Goal: Information Seeking & Learning: Learn about a topic

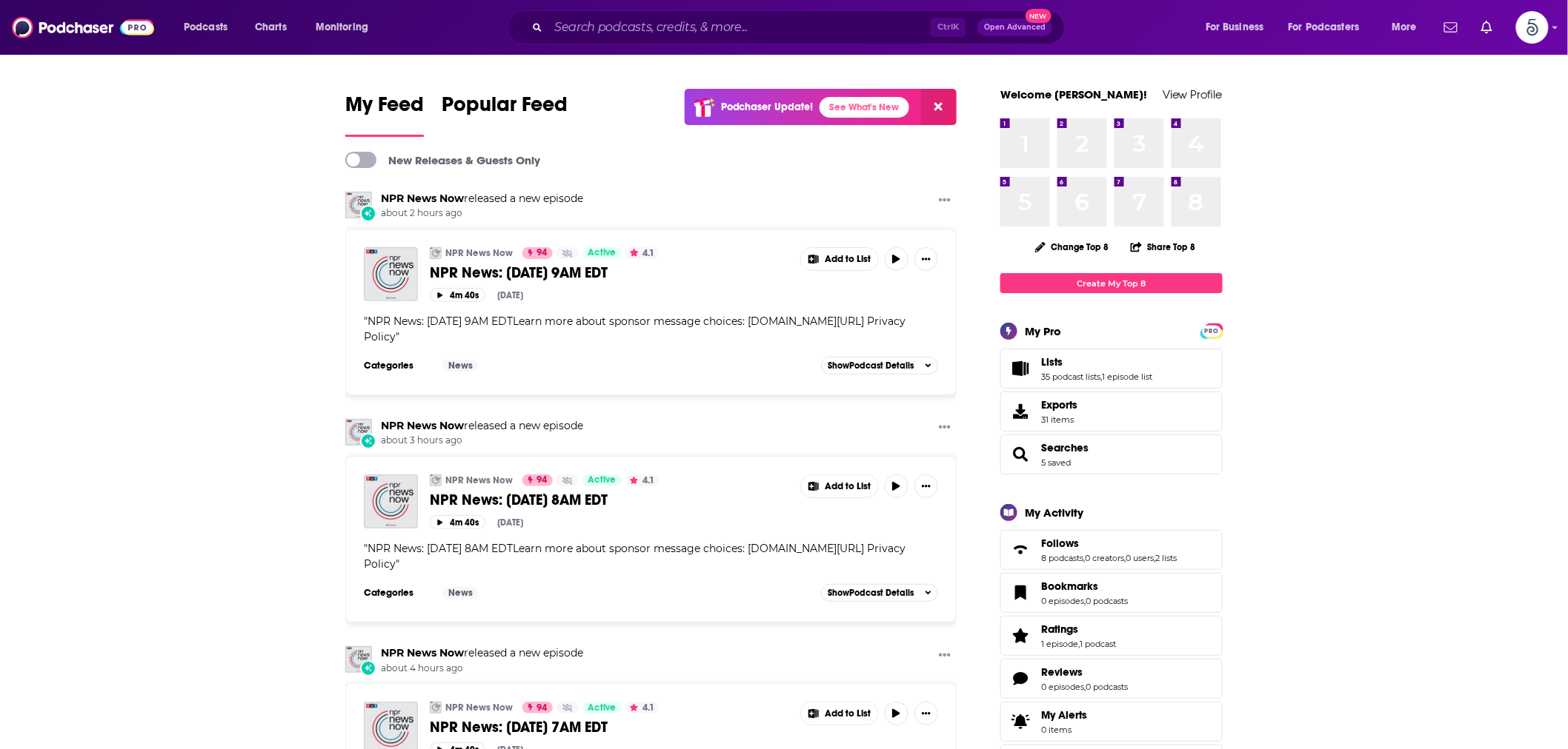
click at [1033, 26] on span "Open Advanced" at bounding box center [1014, 27] width 61 height 7
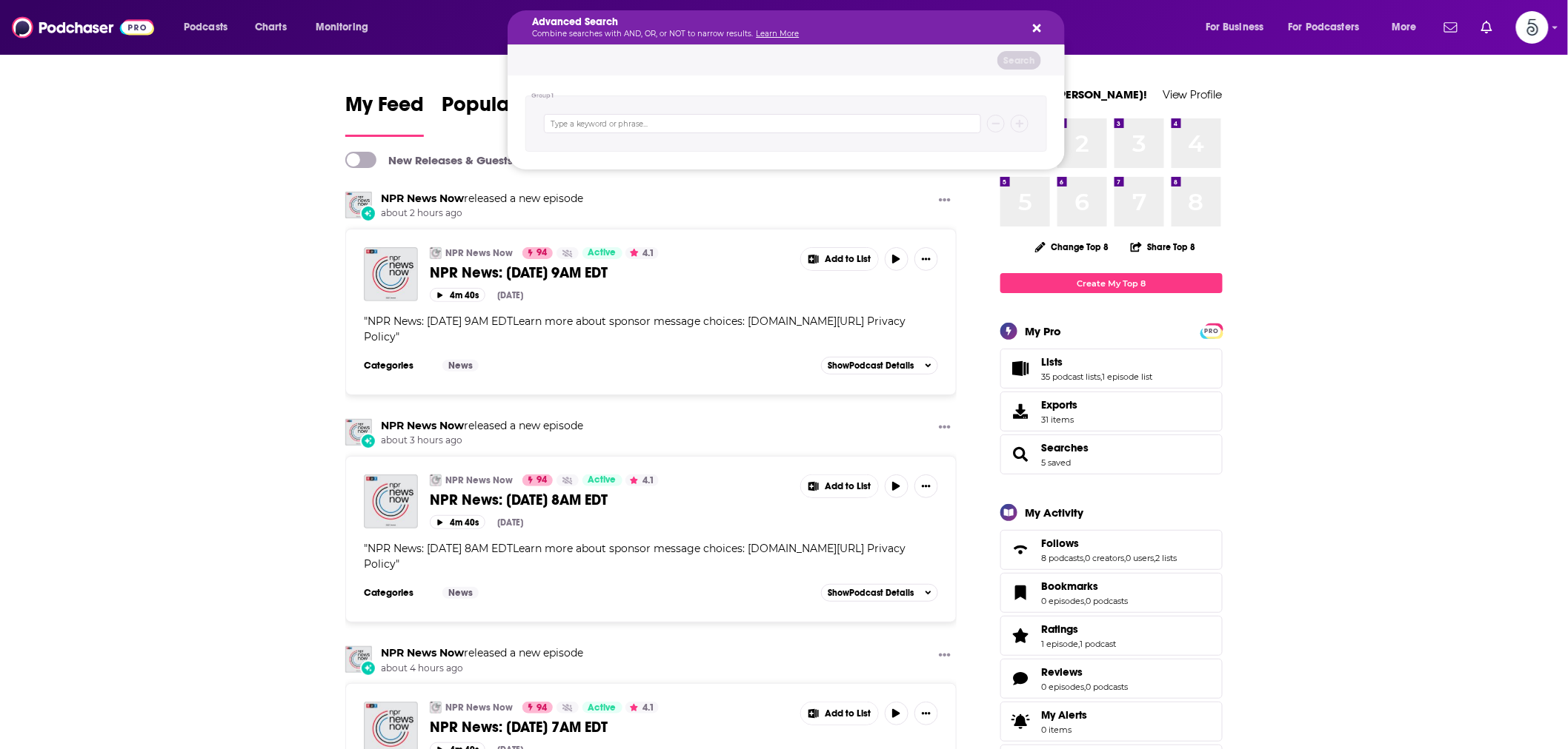
click at [1040, 22] on icon "Search podcasts, credits, & more..." at bounding box center [1037, 28] width 8 height 12
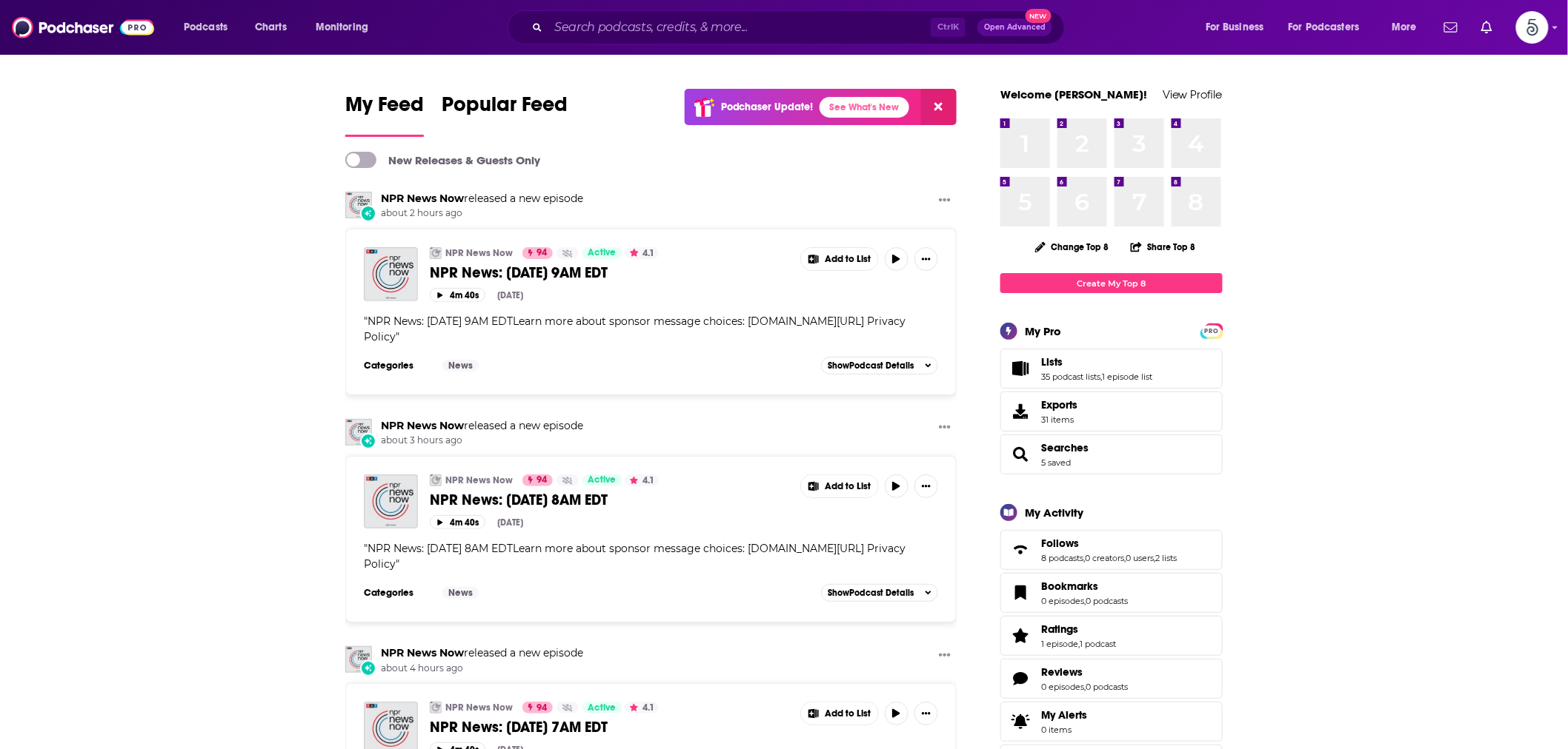
click at [666, 15] on div "Ctrl K Open Advanced New" at bounding box center [785, 27] width 557 height 34
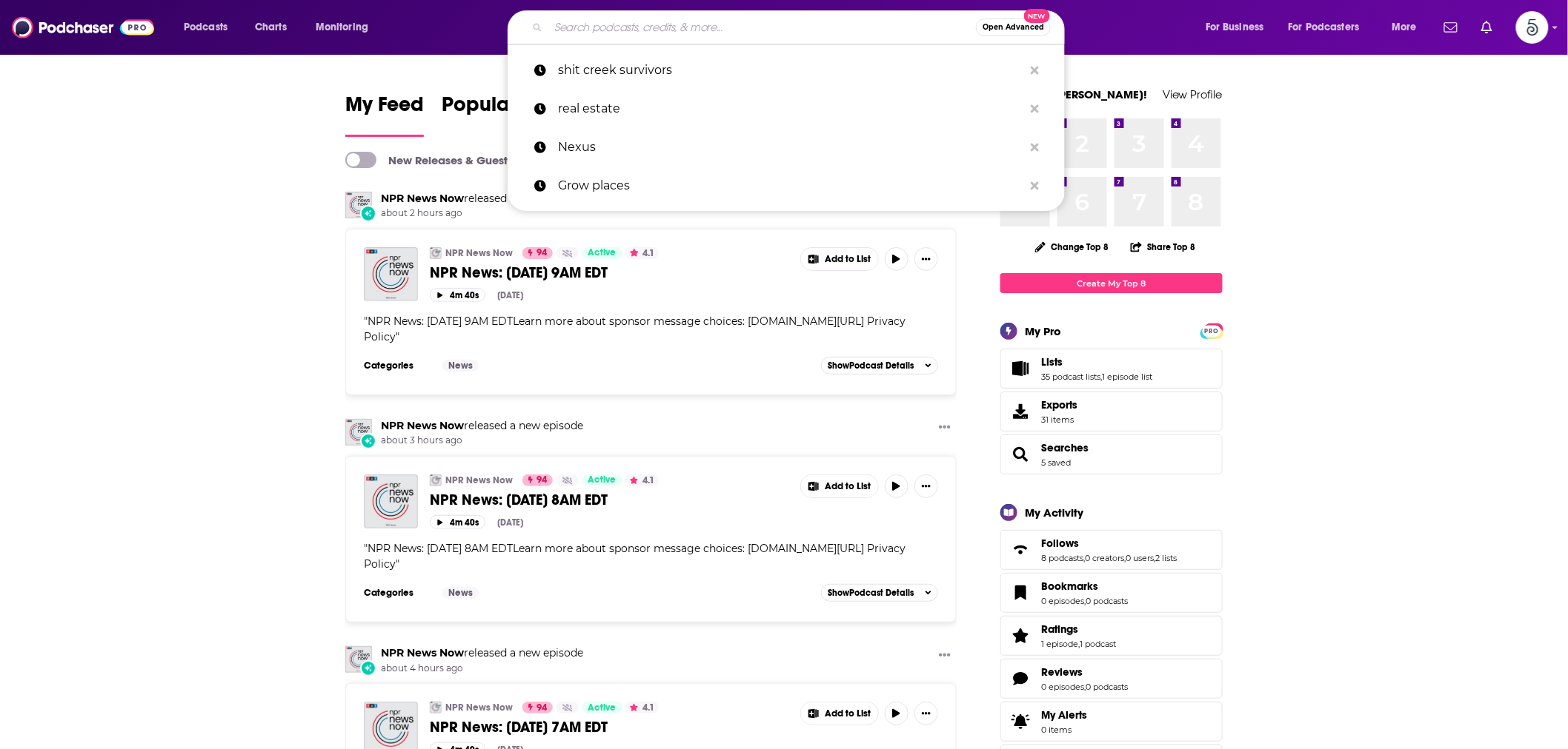
click at [662, 25] on input "Search podcasts, credits, & more..." at bounding box center [761, 28] width 427 height 24
paste input "Aligned & Thriving"
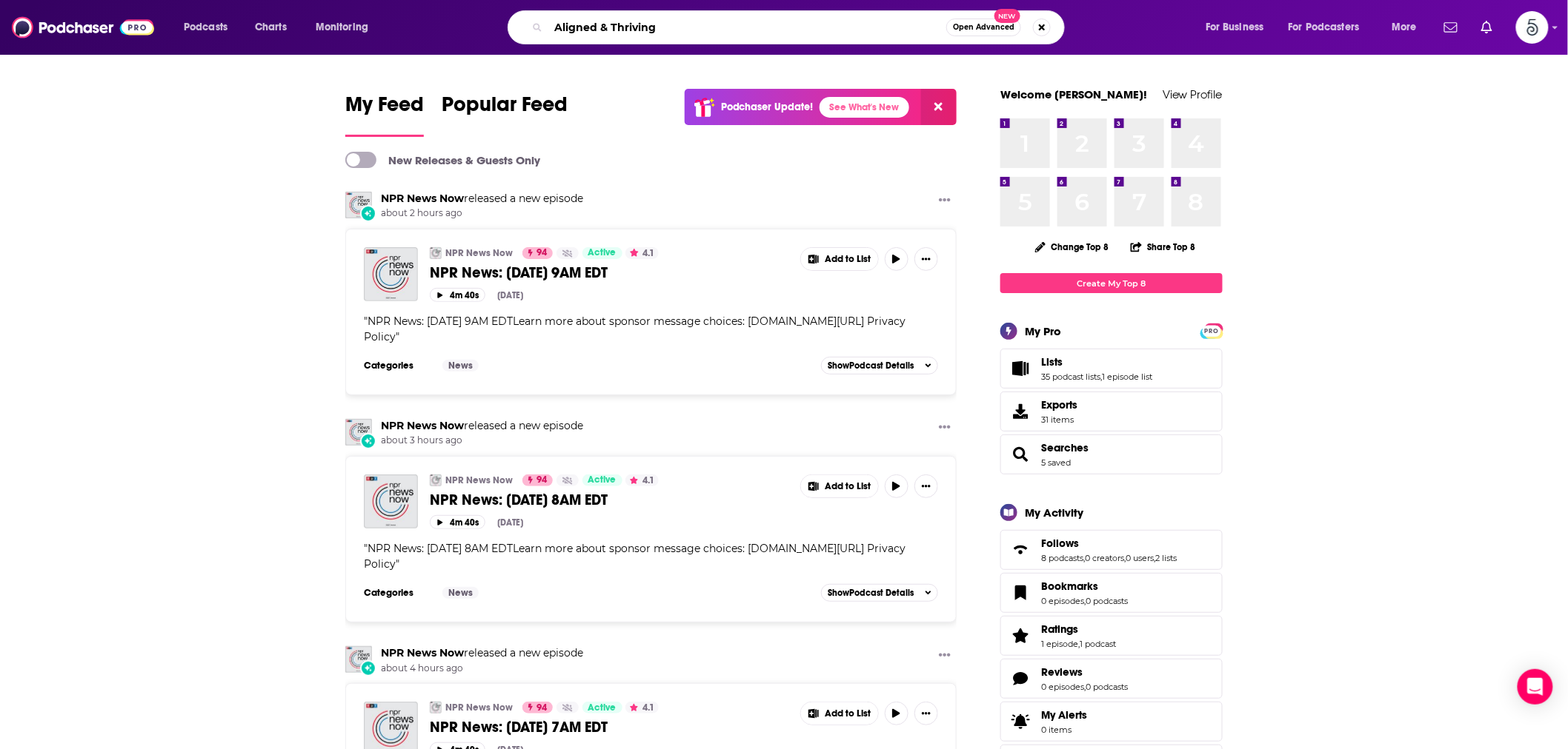
type input "Aligned & Thriving"
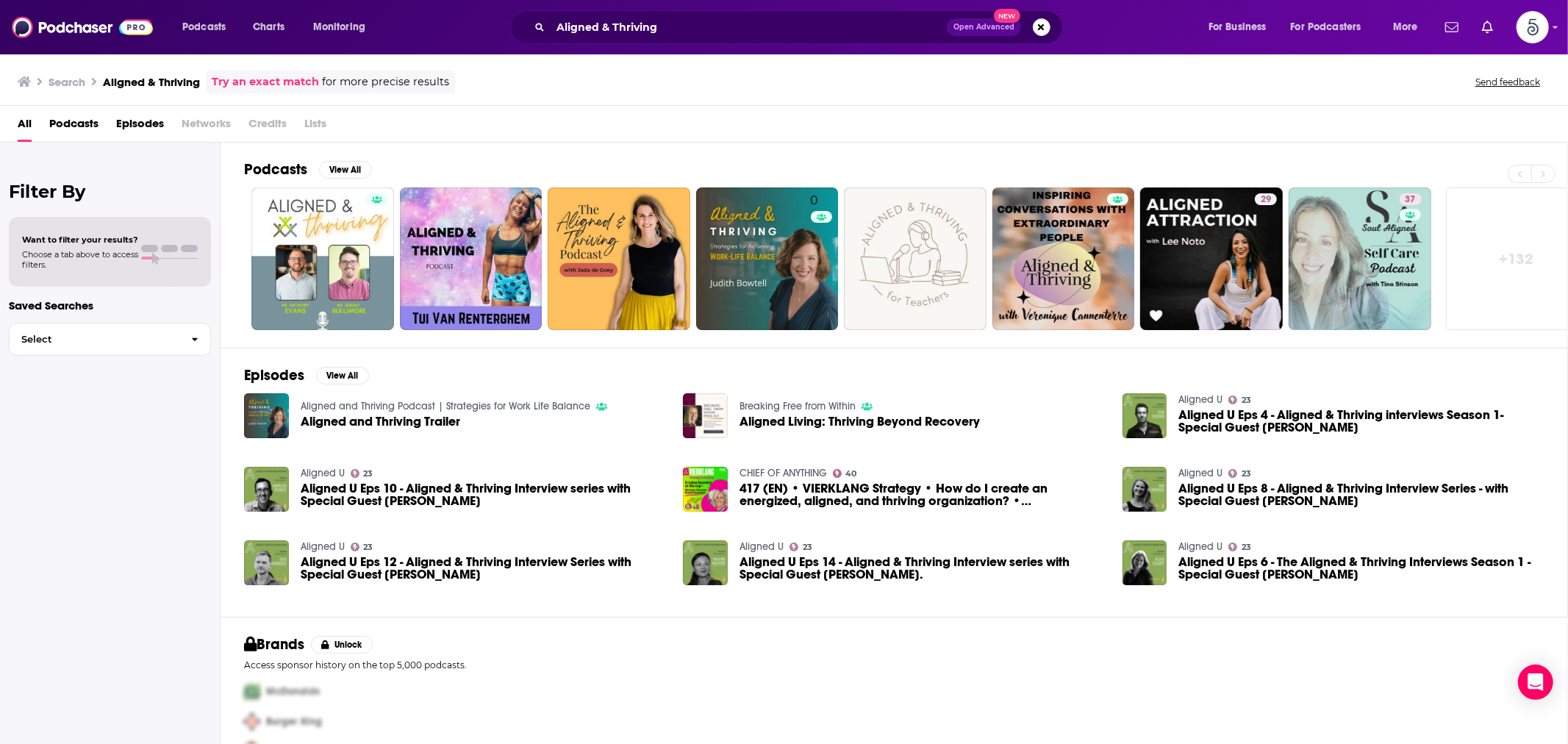
click at [1525, 251] on link "+ 132" at bounding box center [1517, 258] width 142 height 142
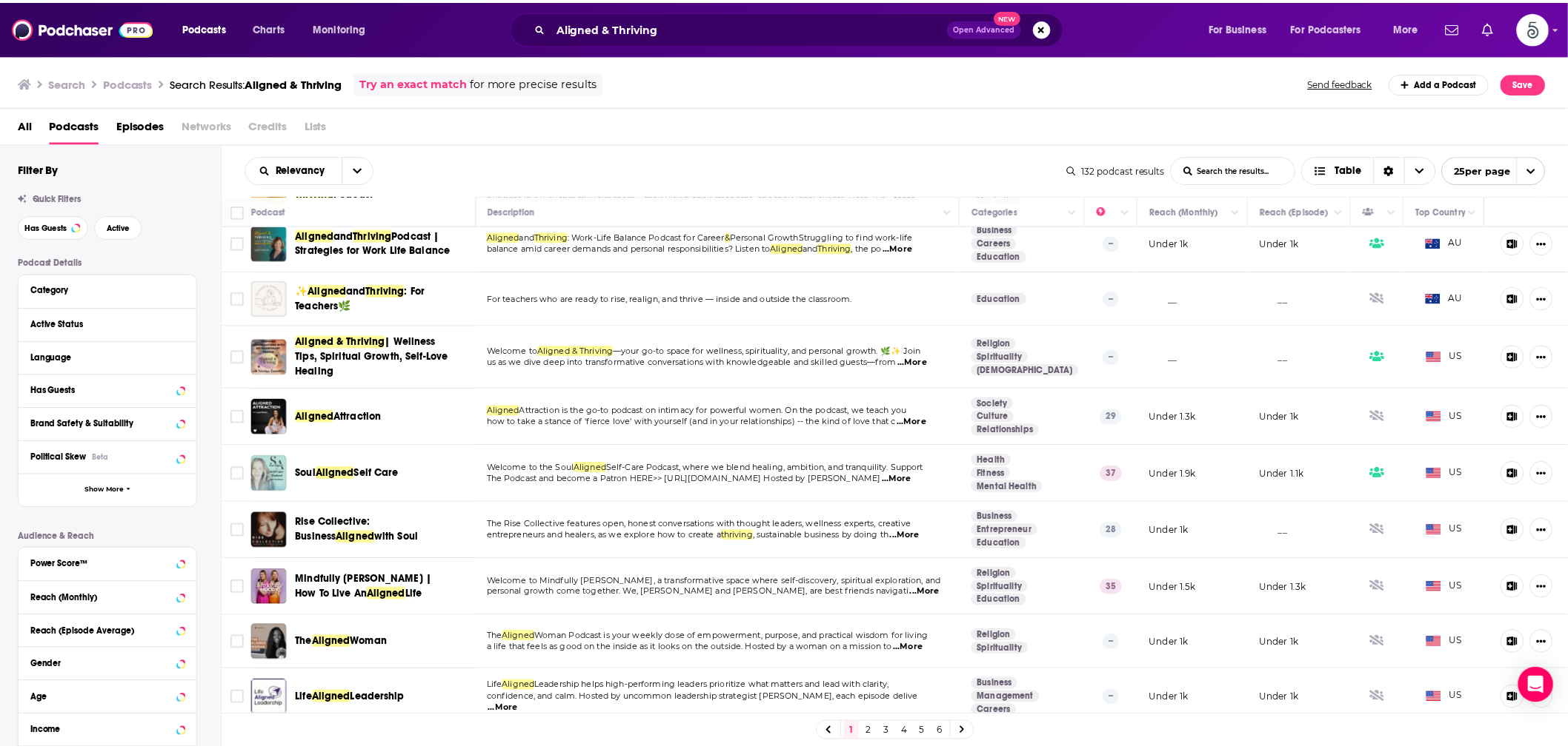
scroll to position [137, 0]
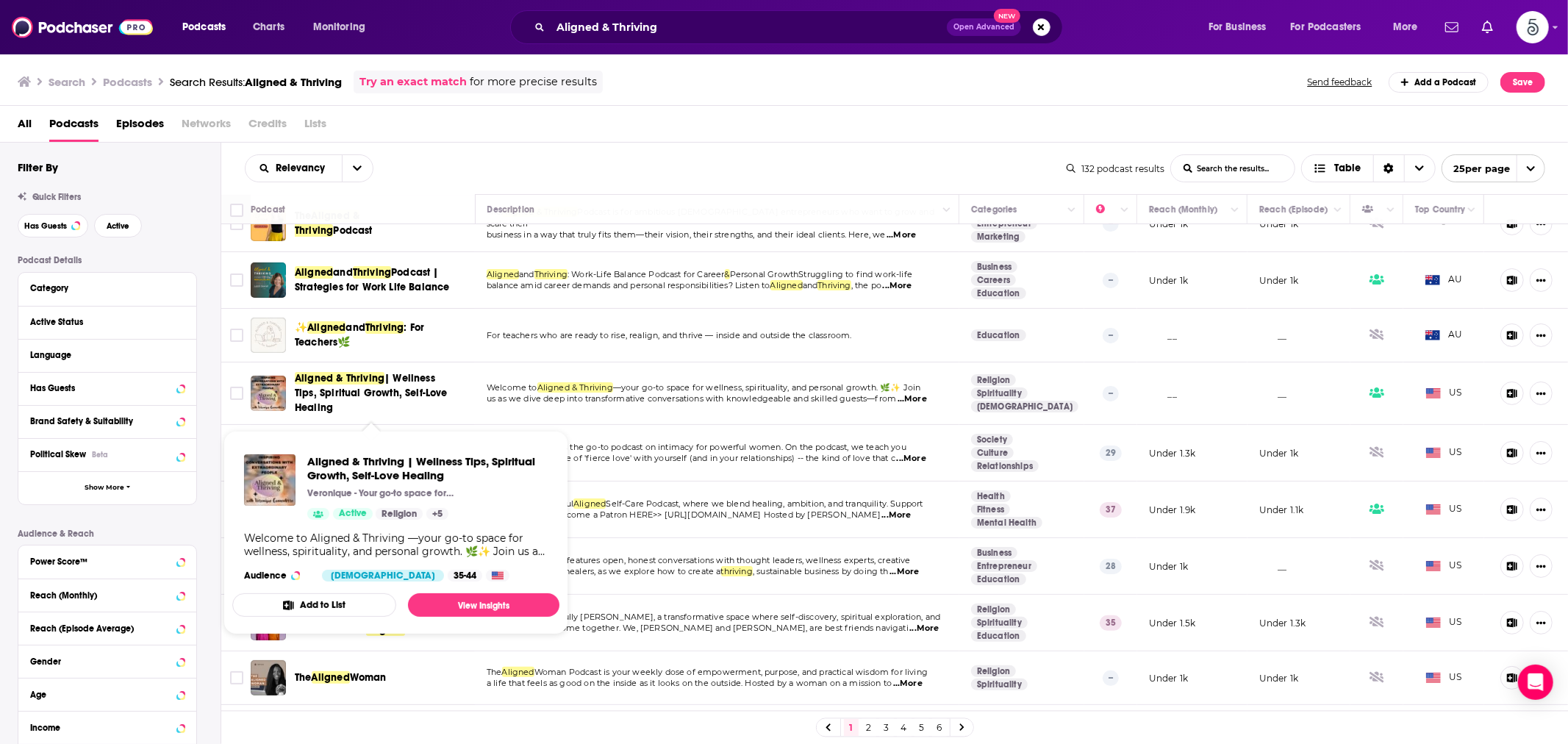
click at [351, 387] on span "| Wellness Tips, Spiritual Growth, Self-Love Healing" at bounding box center [371, 393] width 153 height 42
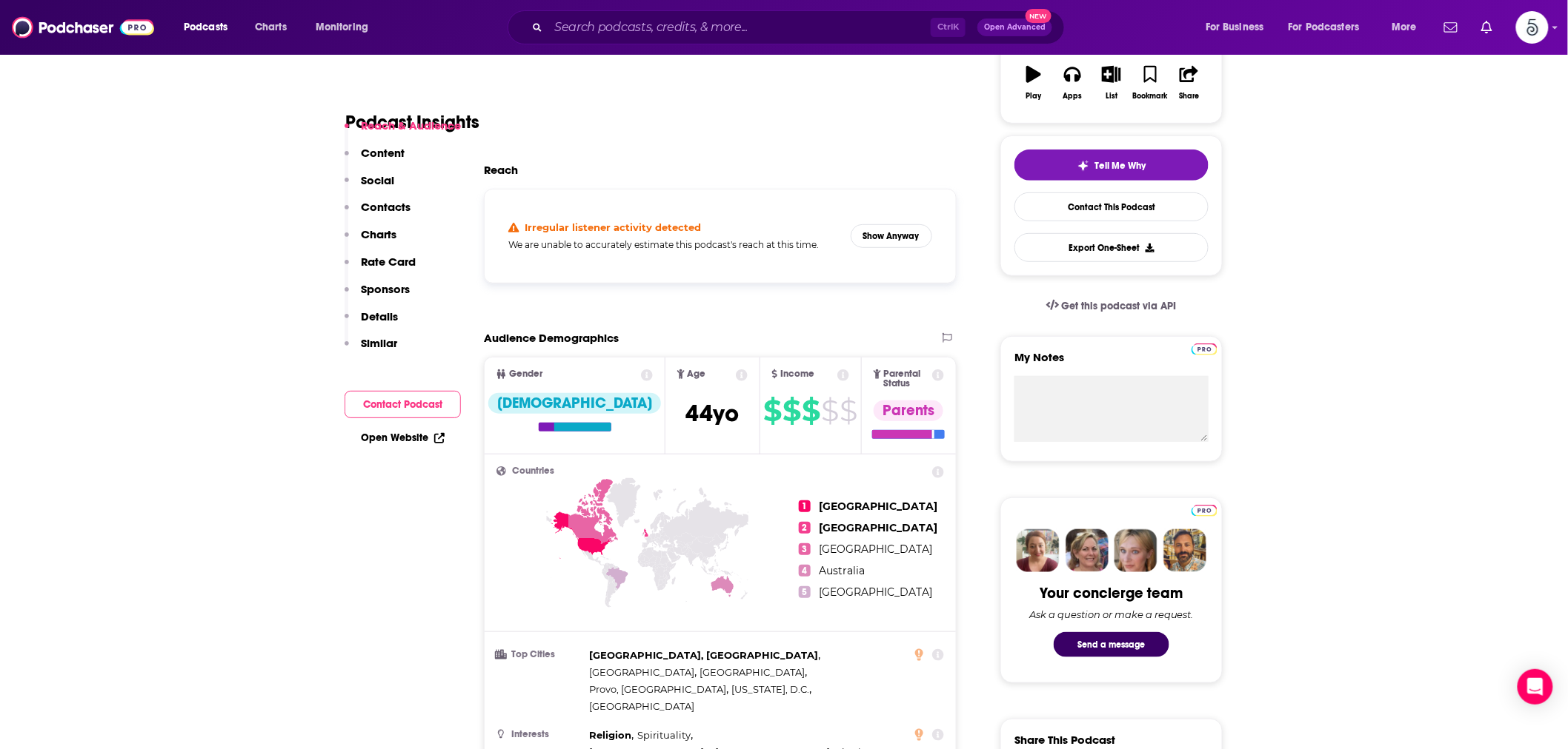
scroll to position [274, 0]
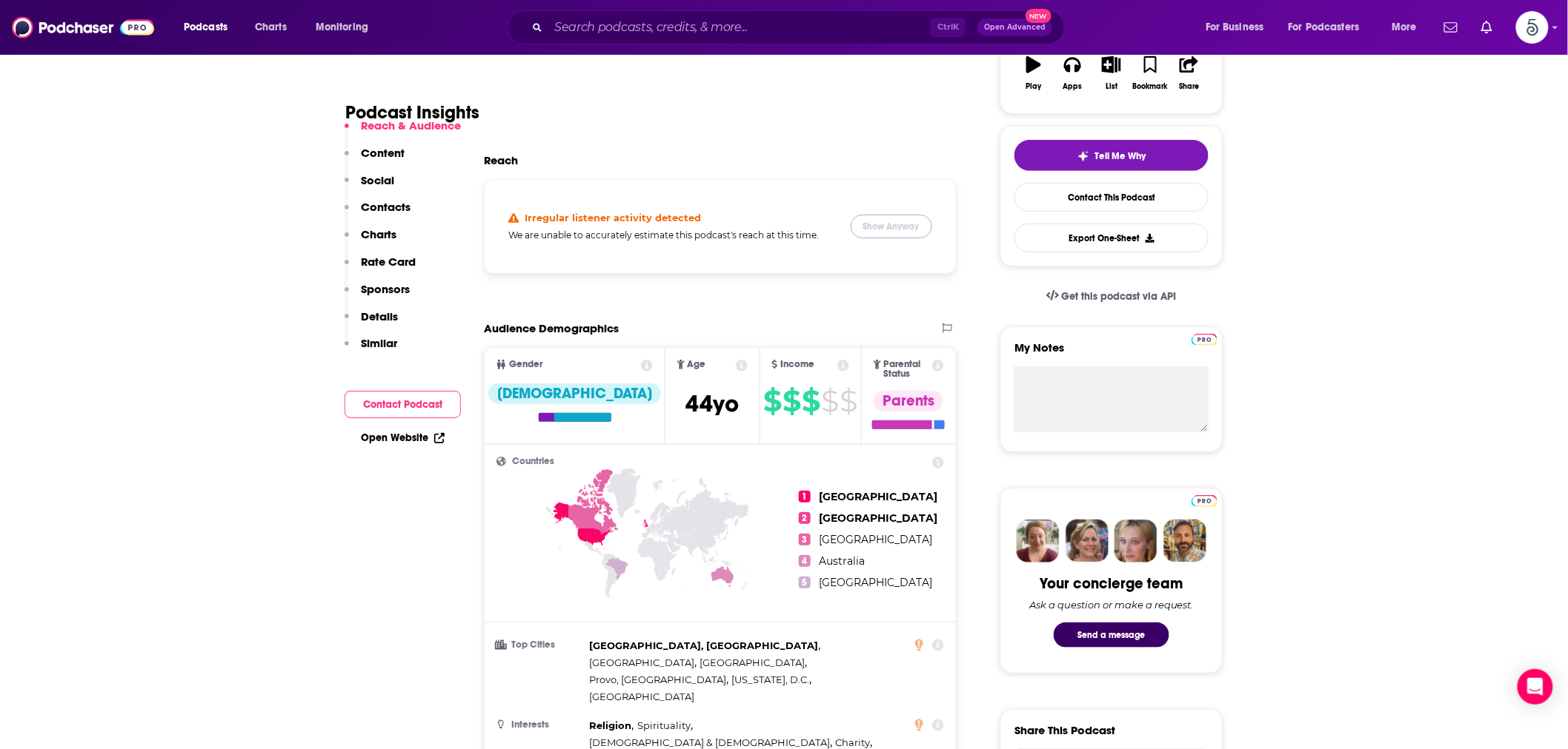
click at [877, 222] on button "Show Anyway" at bounding box center [891, 226] width 81 height 24
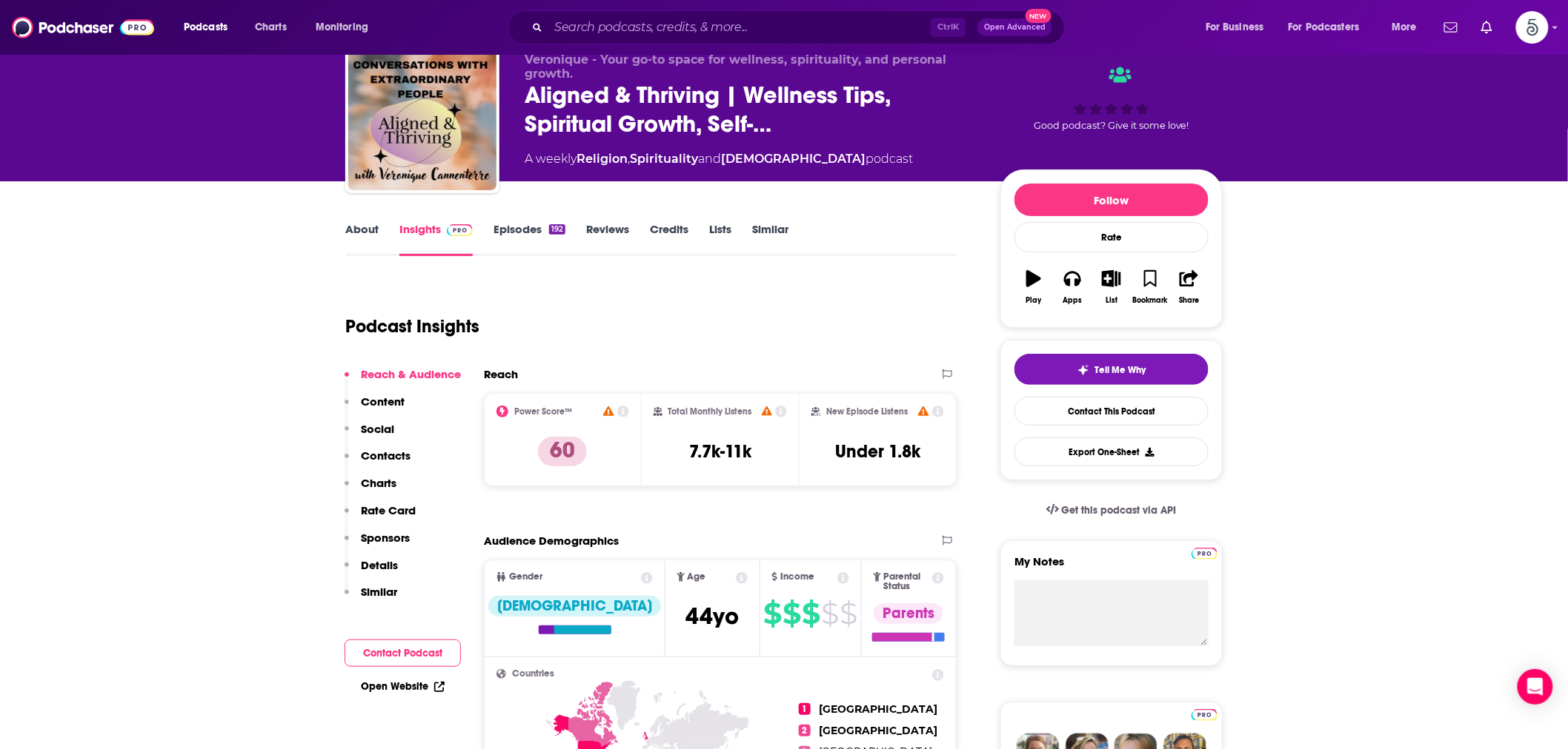
scroll to position [0, 0]
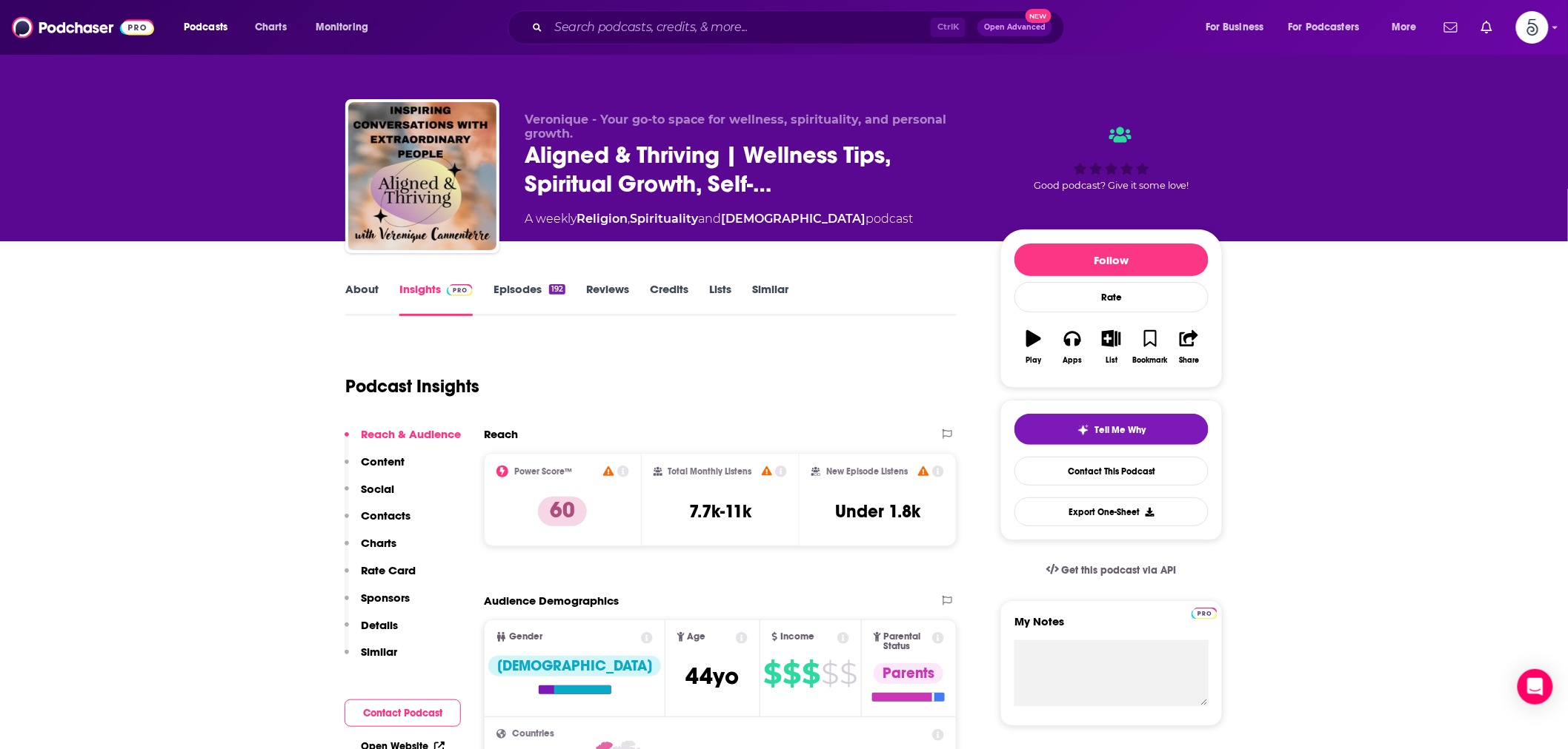
click at [367, 292] on link "About" at bounding box center [362, 298] width 34 height 34
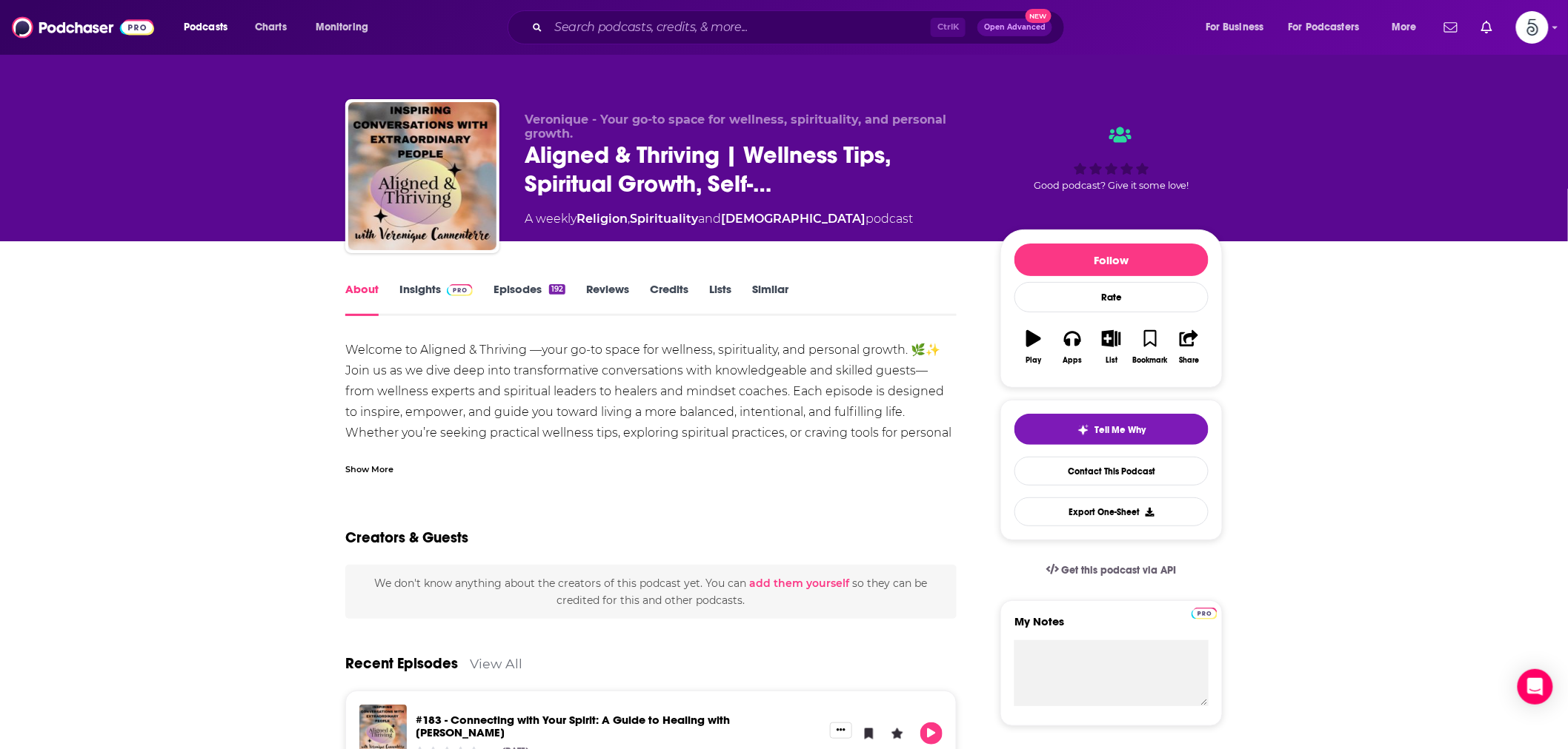
click at [351, 468] on div "Show More" at bounding box center [369, 468] width 48 height 14
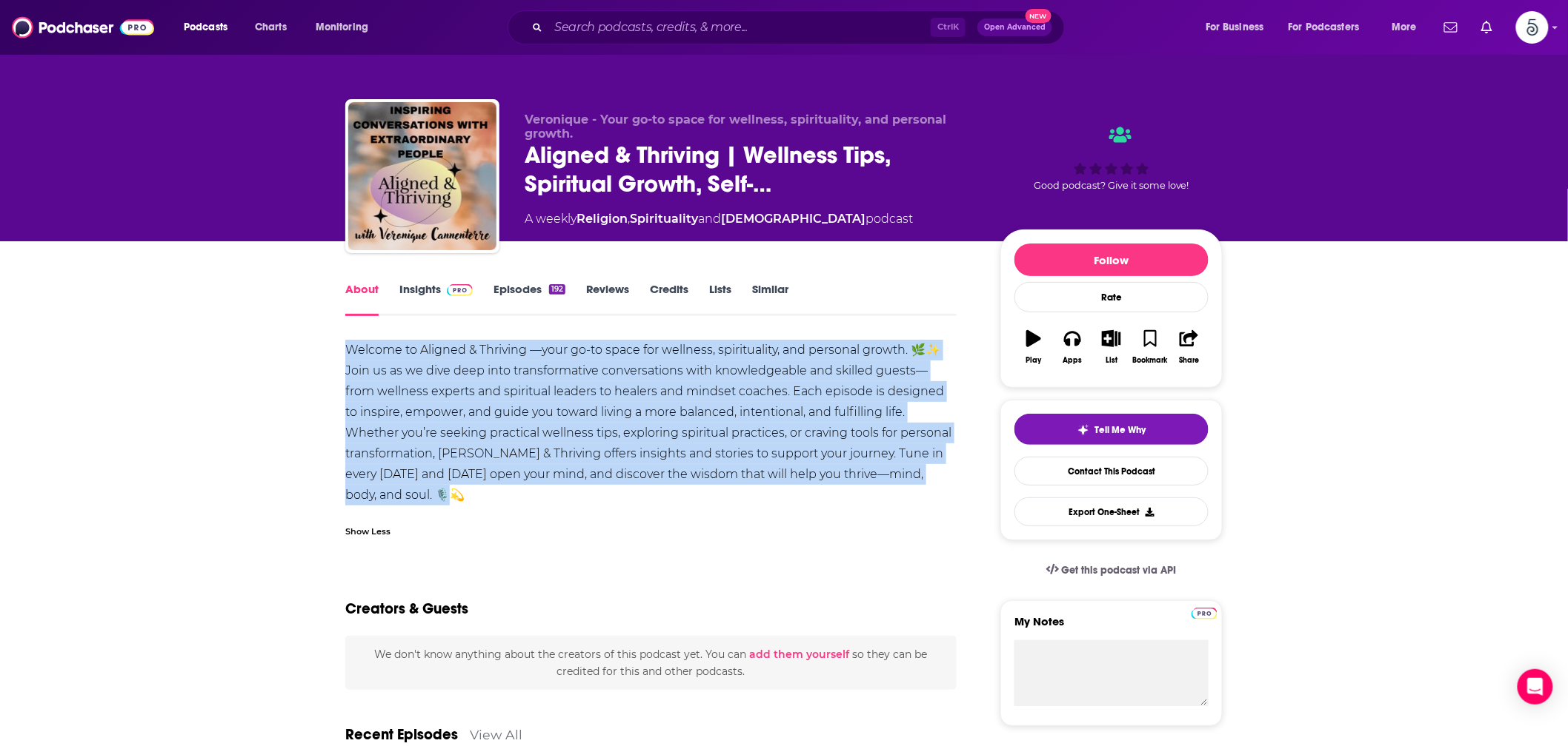
drag, startPoint x: 360, startPoint y: 350, endPoint x: 701, endPoint y: 490, distance: 368.6
copy div "Welcome to Aligned & Thriving —your go-to space for wellness, spirituality, and…"
click at [431, 288] on link "Insights" at bounding box center [436, 298] width 73 height 34
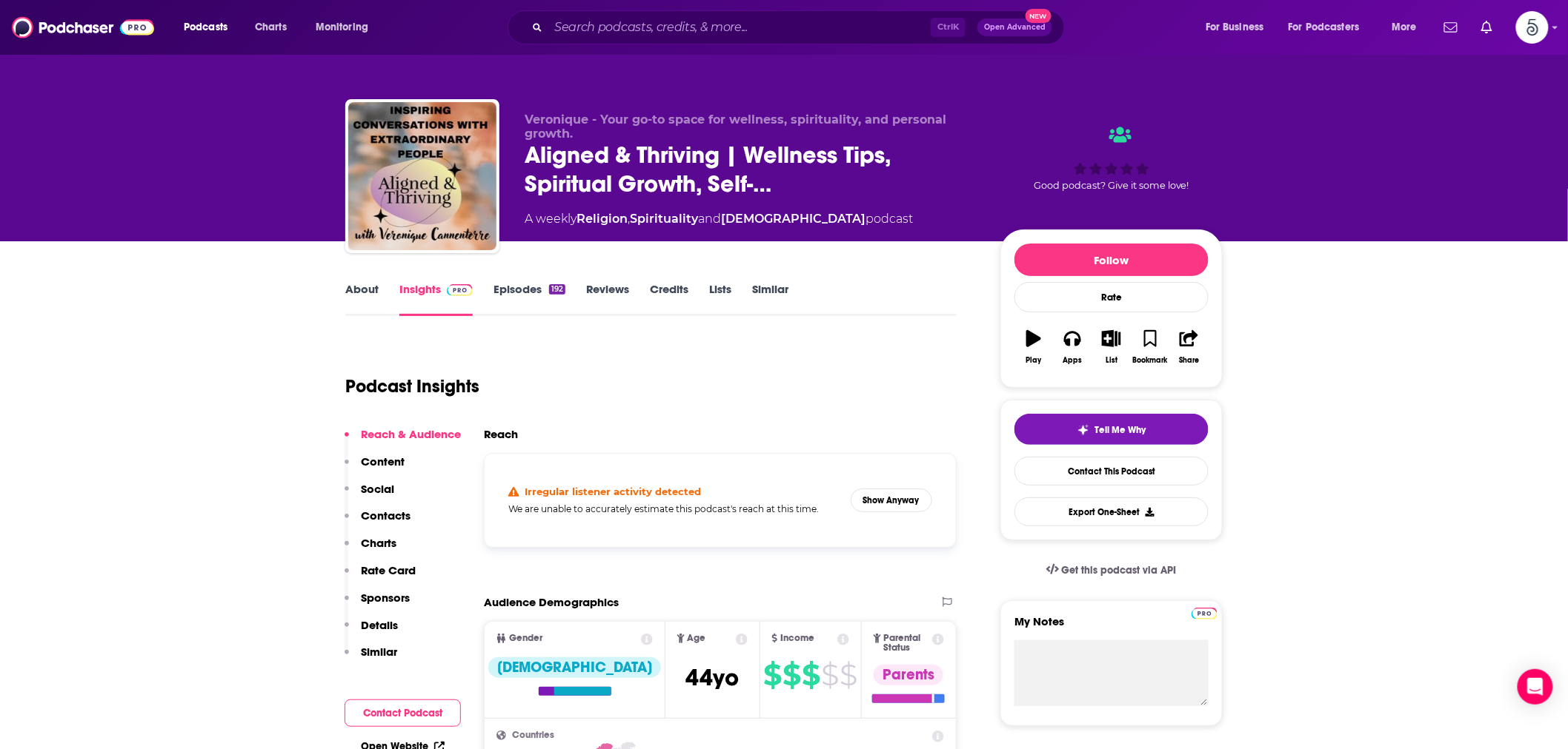
click at [405, 299] on link "Insights" at bounding box center [436, 298] width 73 height 34
click at [354, 290] on link "About" at bounding box center [362, 298] width 34 height 34
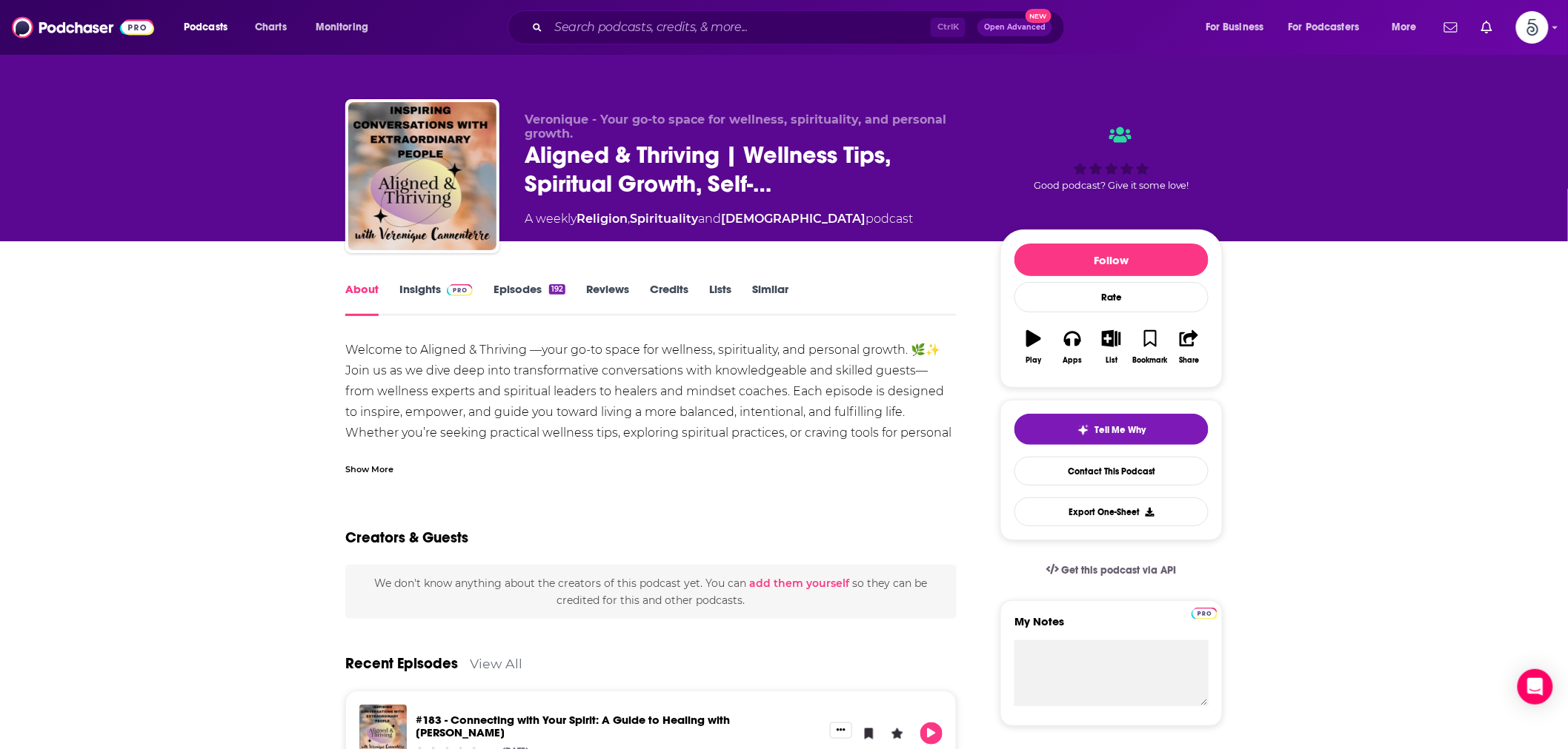
click at [371, 471] on div "Show More" at bounding box center [369, 468] width 48 height 14
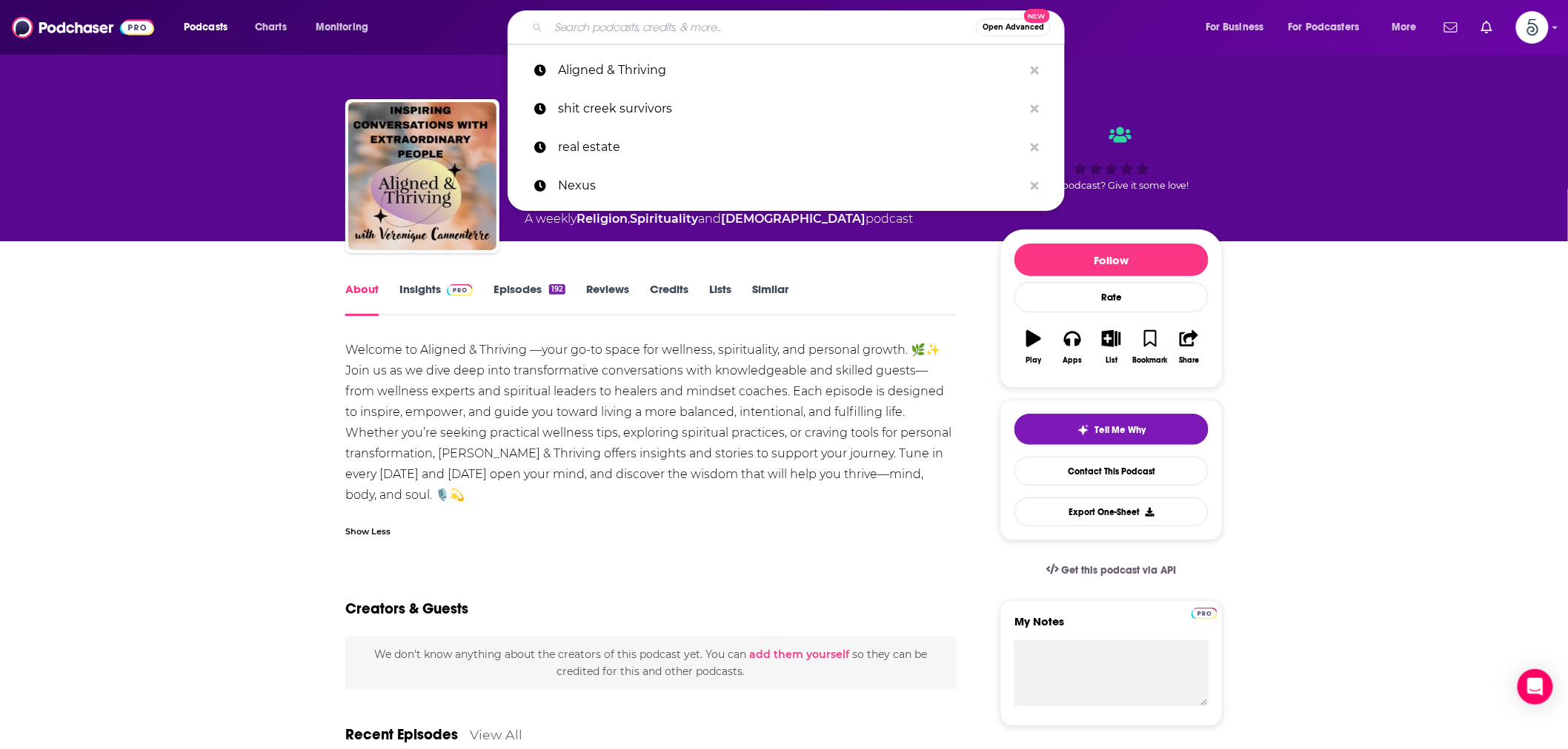
click at [684, 22] on input "Search podcasts, credits, & more..." at bounding box center [761, 28] width 427 height 24
paste input "Fulfillment Project"
type input "Fulfillment Project"
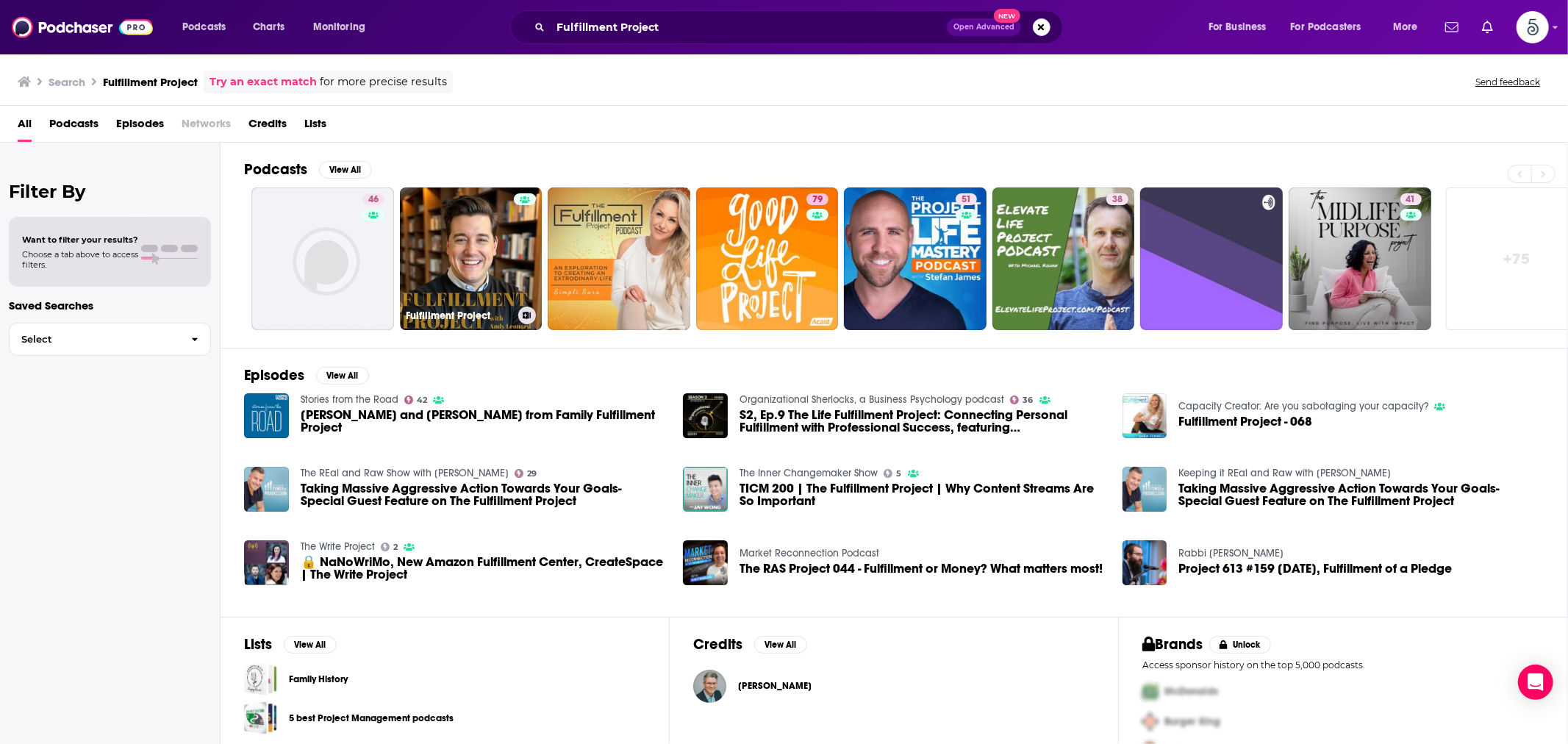
click at [458, 245] on link "Fulfillment Project" at bounding box center [471, 258] width 142 height 142
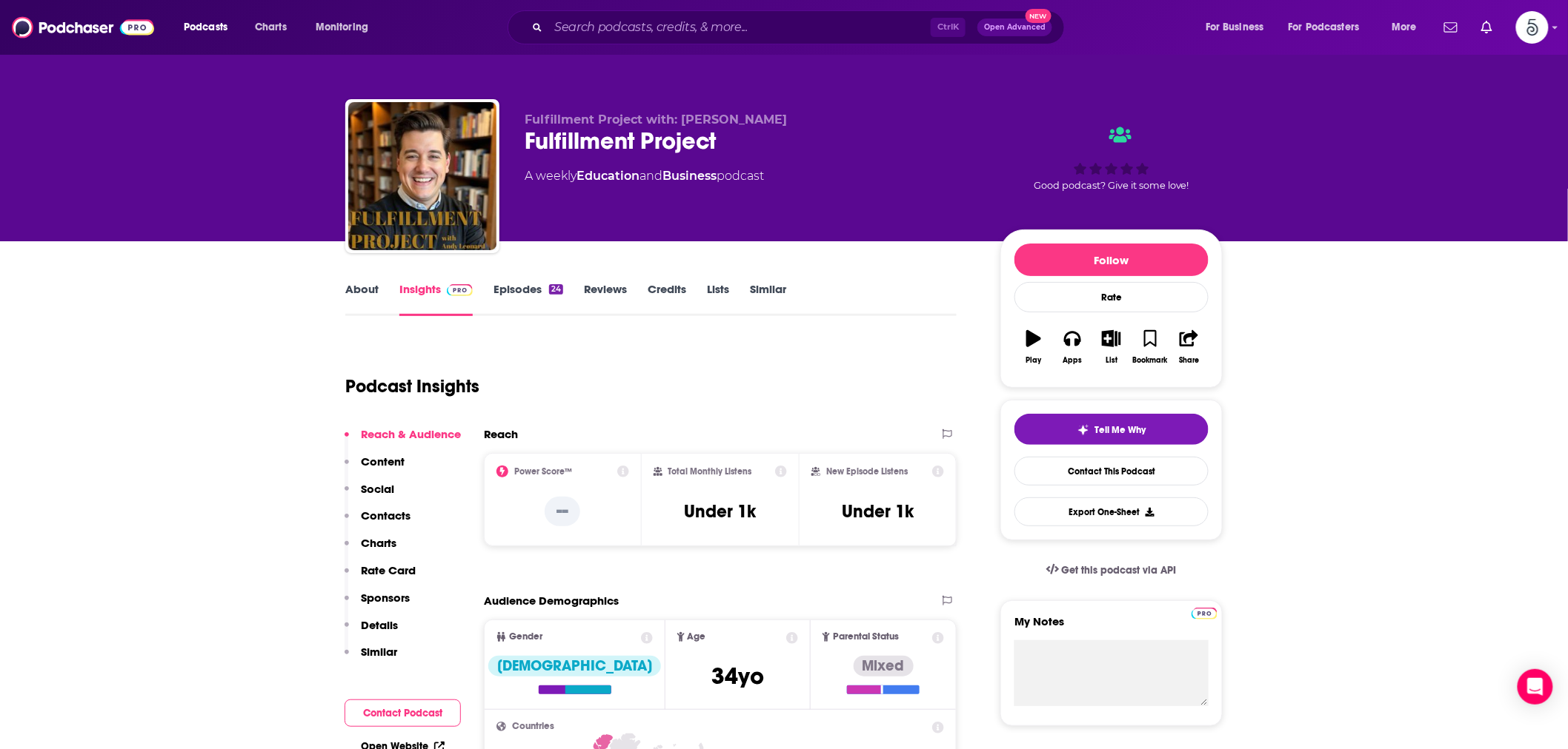
click at [371, 292] on link "About" at bounding box center [362, 298] width 34 height 34
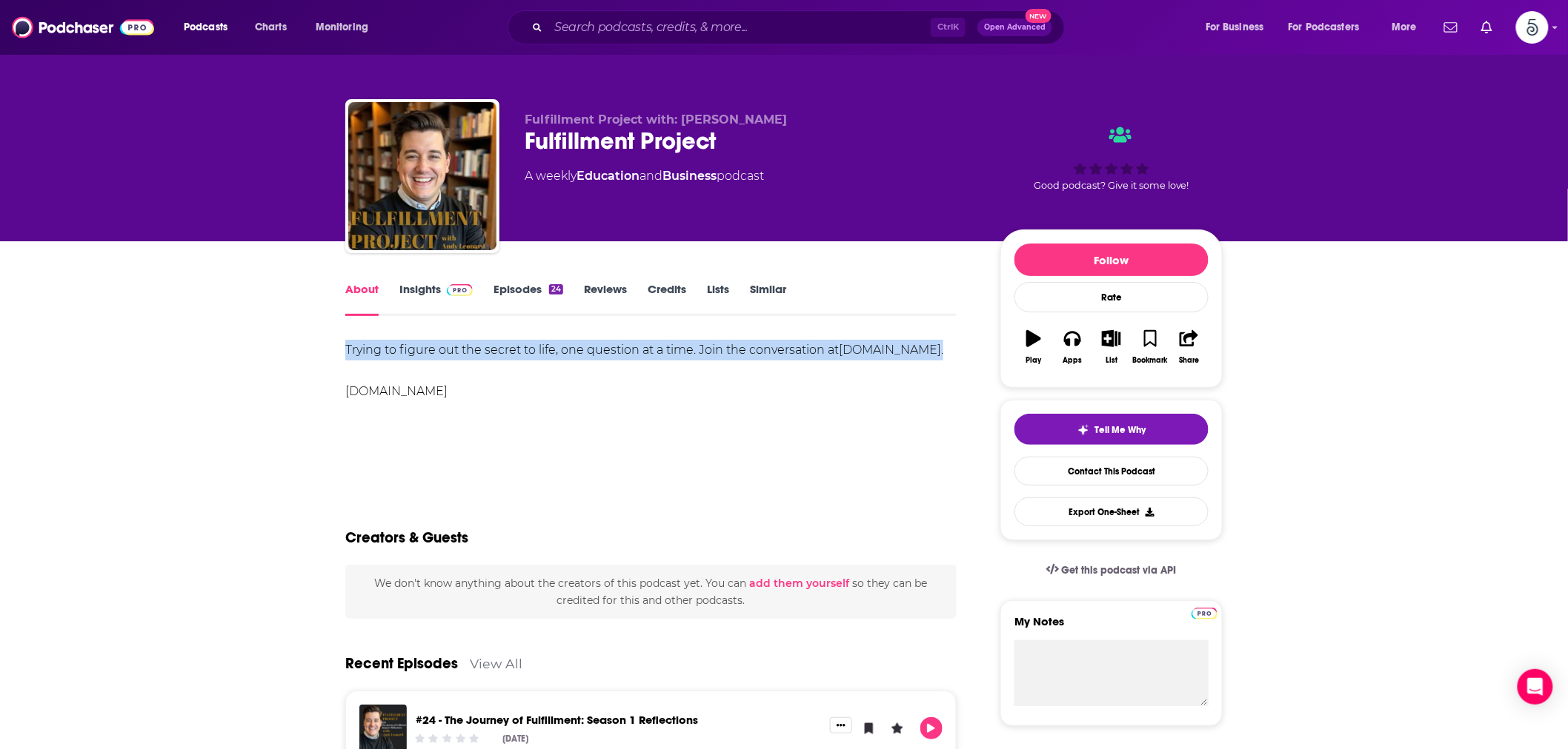
drag, startPoint x: 337, startPoint y: 351, endPoint x: 571, endPoint y: 364, distance: 234.4
copy div "Trying to figure out the secret to life, one question at a time. Join the conve…"
click at [695, 19] on input "Search podcasts, credits, & more..." at bounding box center [739, 28] width 383 height 24
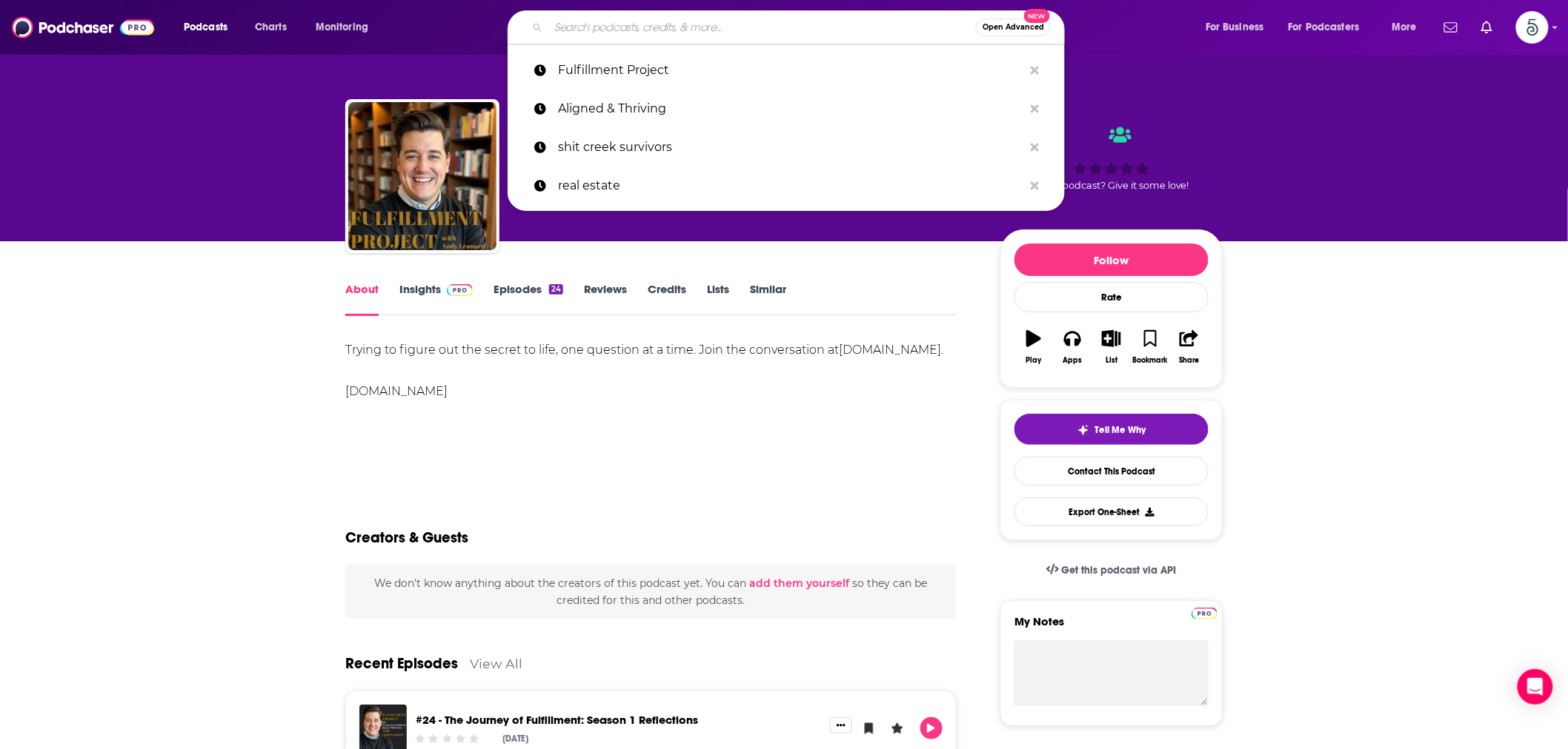
paste input "The Mindset and Self-Mastery Show"
type input "The Mindset and Self-Mastery Show"
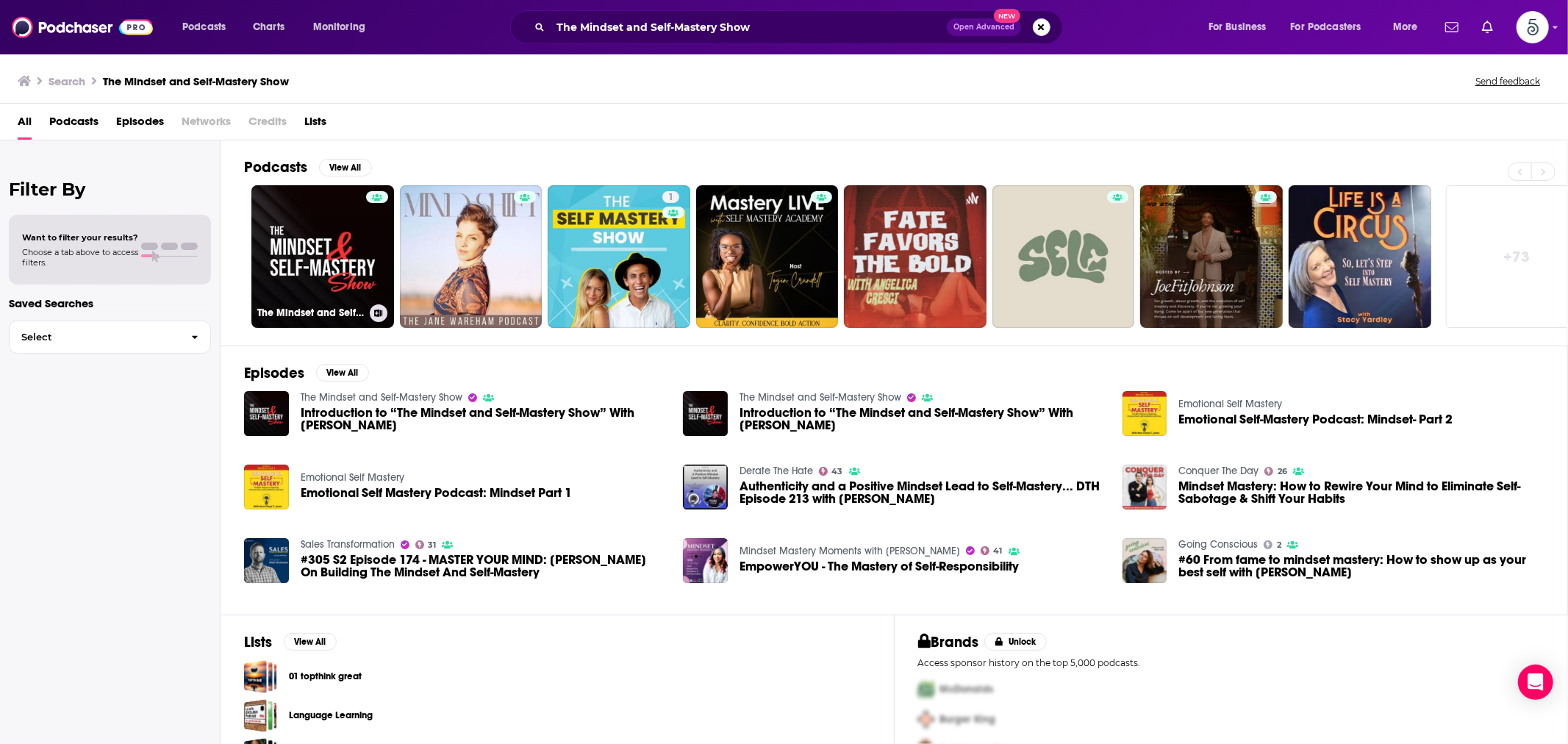
click at [312, 245] on link "The Mindset and Self-Mastery Show" at bounding box center [322, 256] width 142 height 142
